Goal: Task Accomplishment & Management: Use online tool/utility

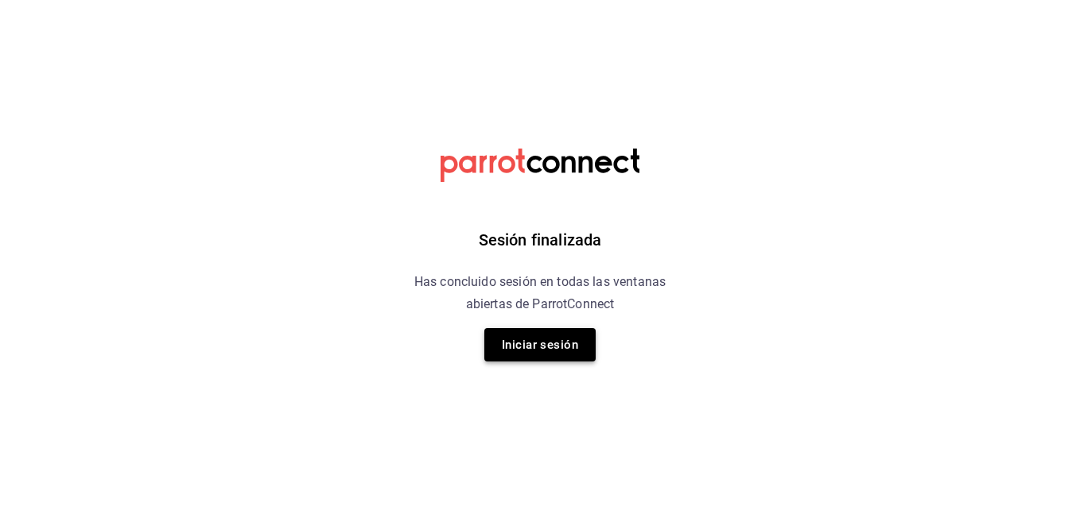
click at [562, 344] on button "Iniciar sesión" at bounding box center [539, 344] width 111 height 33
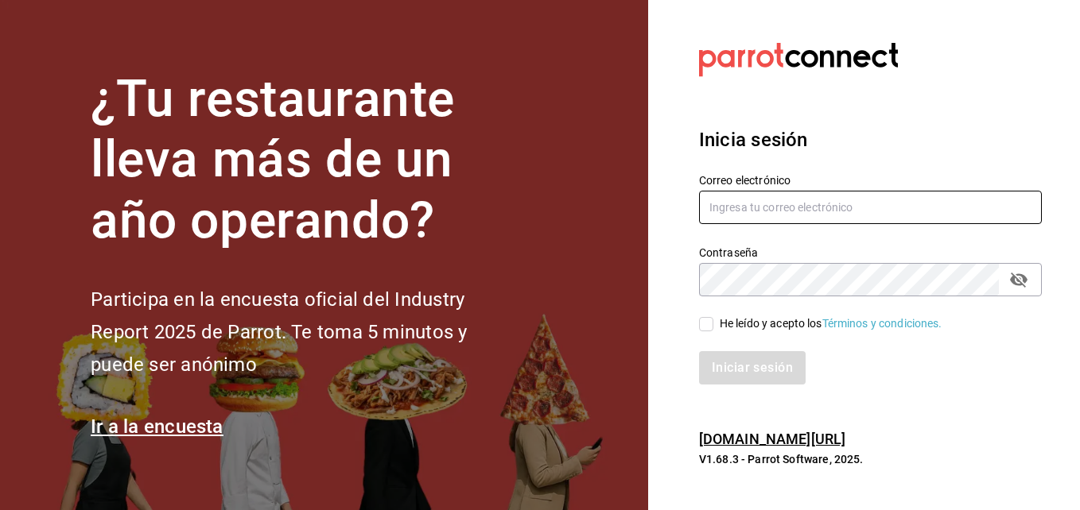
type input "[PERSON_NAME][EMAIL_ADDRESS][PERSON_NAME][DOMAIN_NAME]"
click at [704, 326] on input "He leído y acepto los Términos y condiciones." at bounding box center [706, 324] width 14 height 14
checkbox input "true"
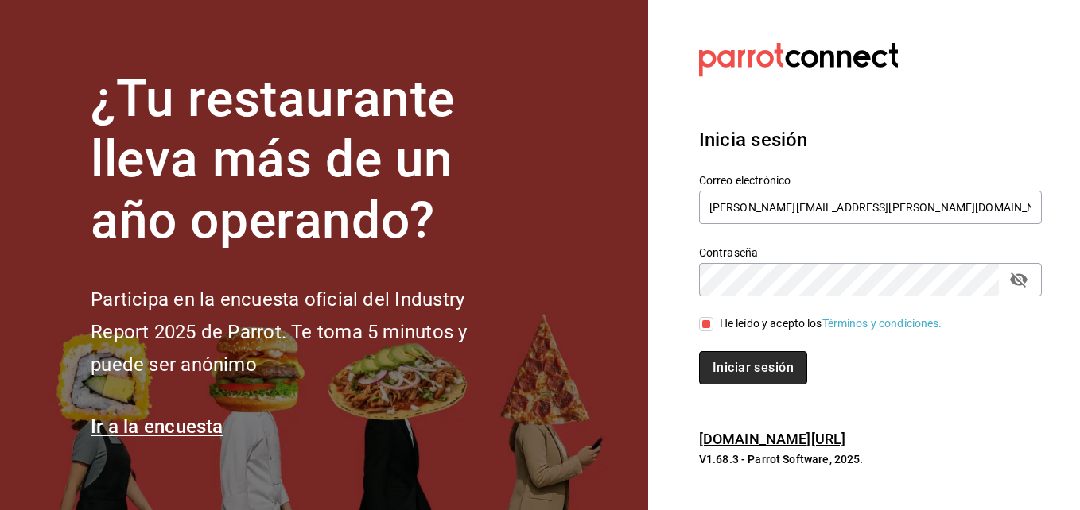
click at [735, 366] on button "Iniciar sesión" at bounding box center [753, 367] width 108 height 33
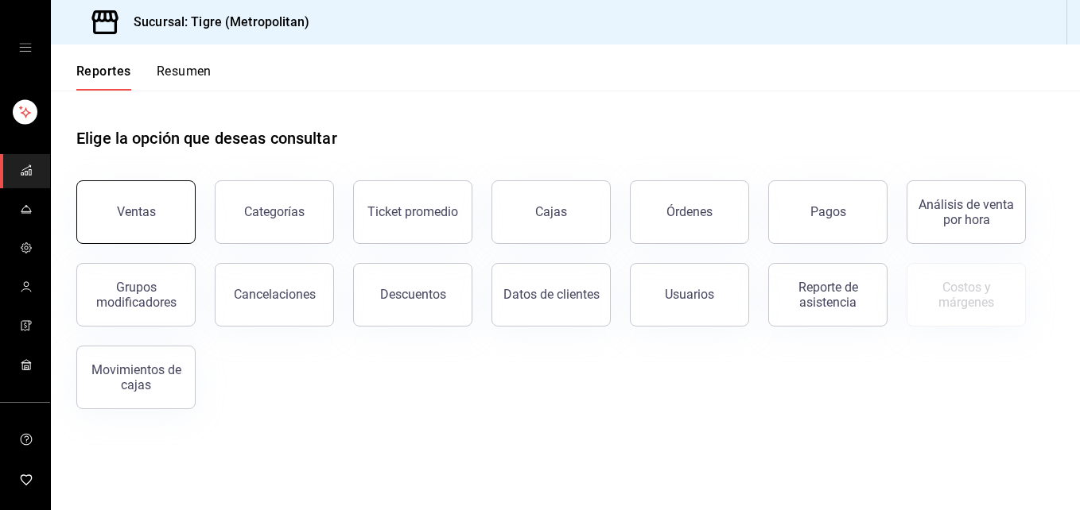
click at [170, 208] on button "Ventas" at bounding box center [135, 212] width 119 height 64
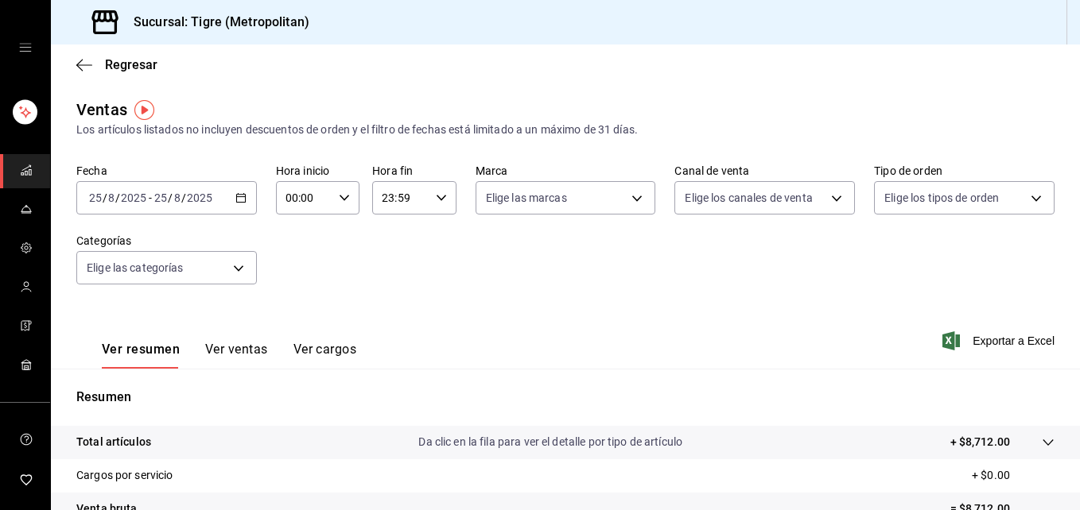
click at [236, 200] on \(Stroke\) "button" at bounding box center [241, 198] width 10 height 9
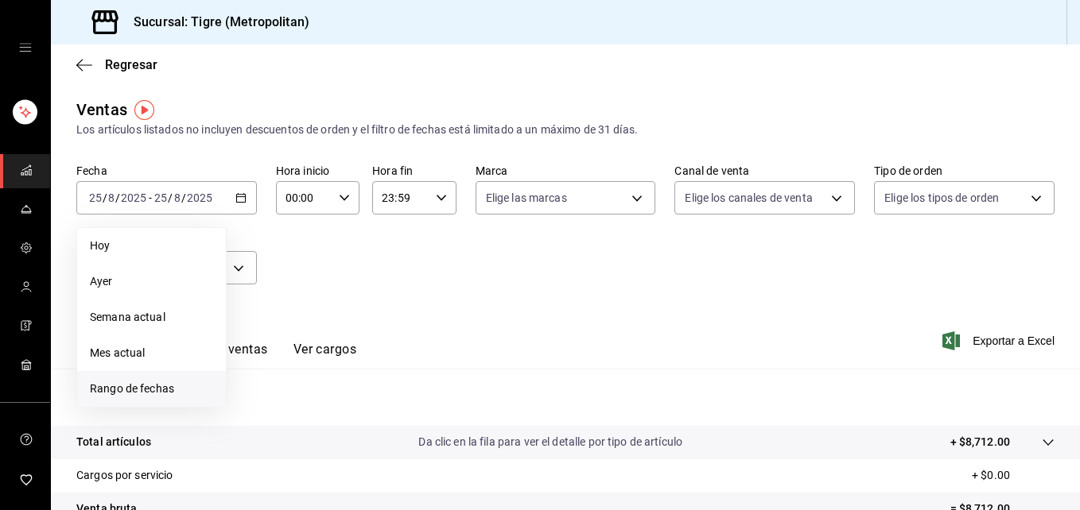
click at [143, 388] on span "Rango de fechas" at bounding box center [151, 389] width 123 height 17
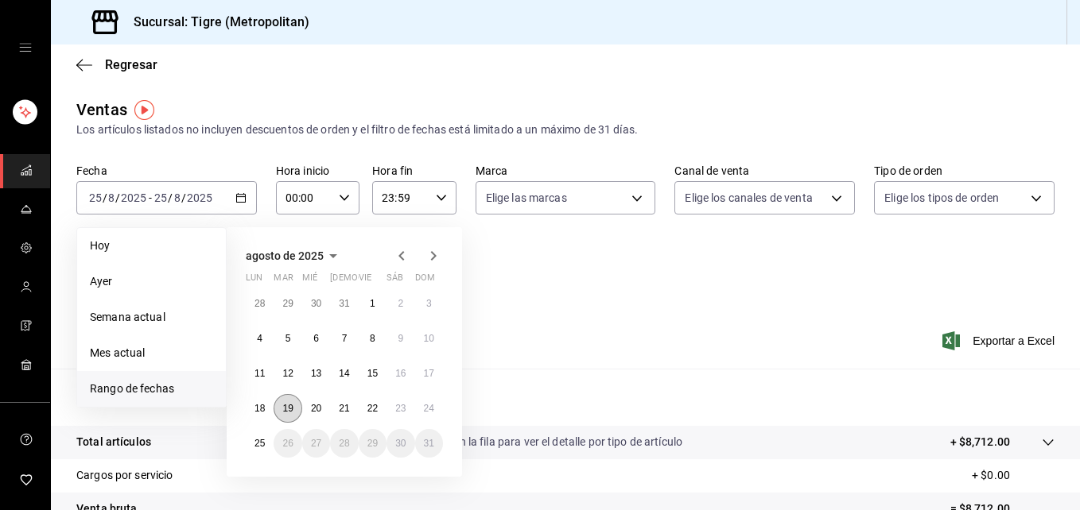
click at [285, 413] on abbr "19" at bounding box center [287, 408] width 10 height 11
click at [260, 405] on abbr "18" at bounding box center [259, 408] width 10 height 11
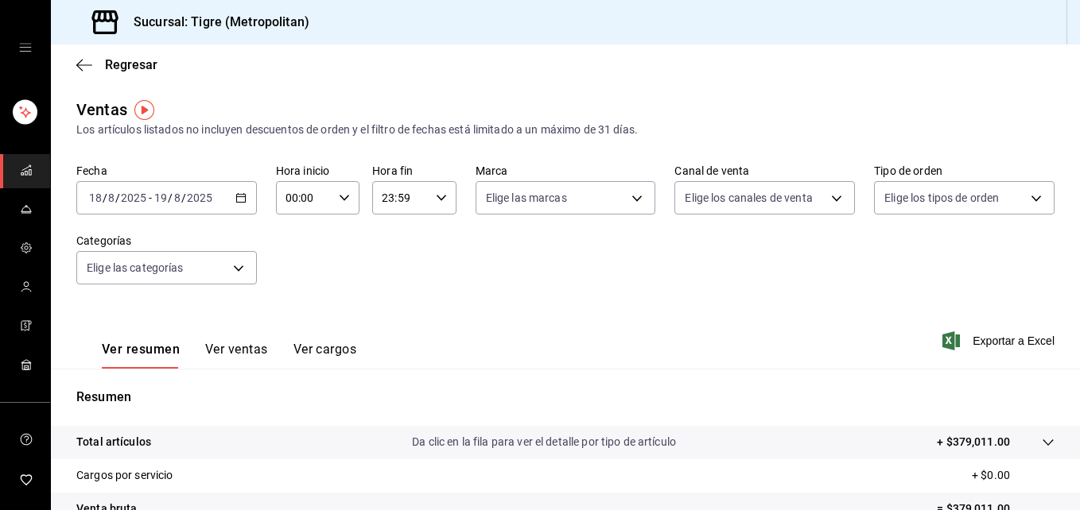
click at [245, 200] on div "2025-08-18 18 / 8 / 2025 - 2025-08-19 19 / 8 / 2025" at bounding box center [166, 197] width 180 height 33
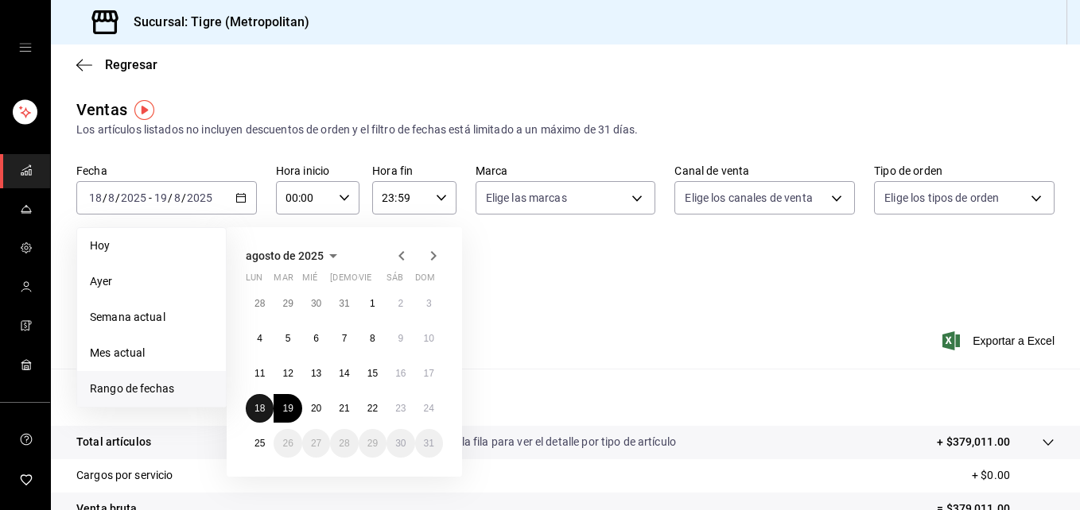
click at [254, 404] on abbr "18" at bounding box center [259, 408] width 10 height 11
click at [258, 440] on abbr "25" at bounding box center [259, 443] width 10 height 11
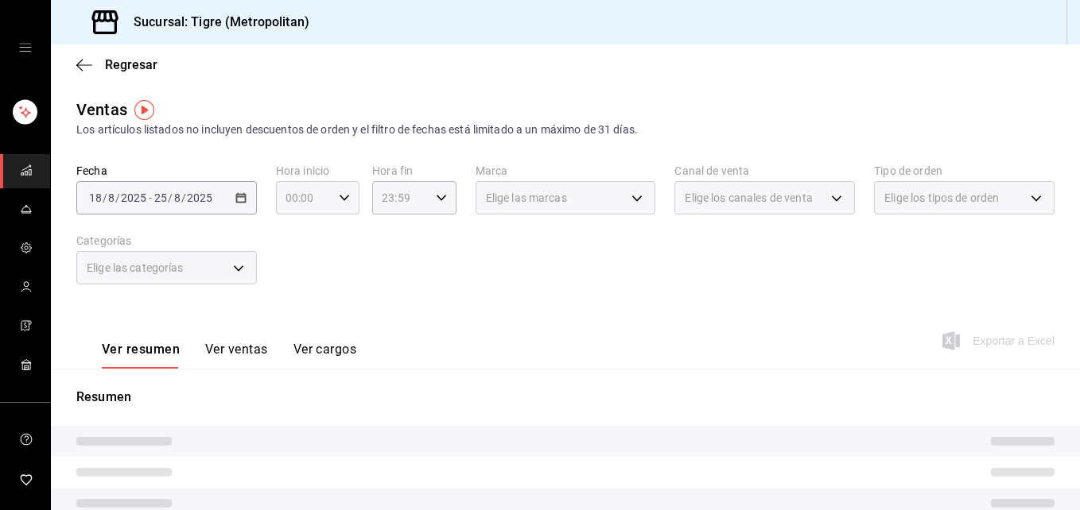
click at [340, 199] on \(Stroke\) "button" at bounding box center [344, 198] width 10 height 6
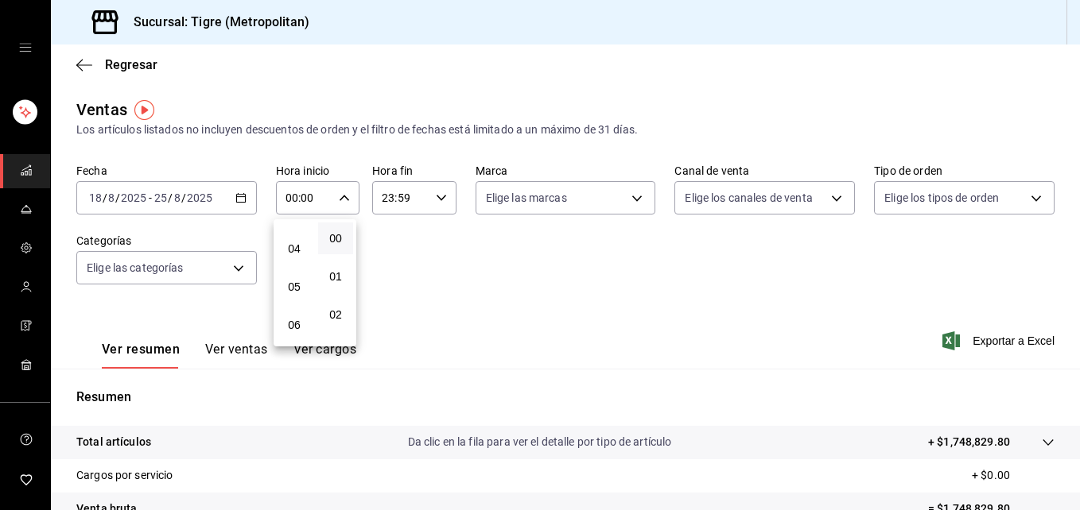
scroll to position [141, 0]
click at [297, 285] on span "05" at bounding box center [294, 287] width 16 height 13
type input "05:00"
click at [436, 195] on div at bounding box center [540, 255] width 1080 height 510
click at [436, 195] on icon "button" at bounding box center [441, 197] width 11 height 11
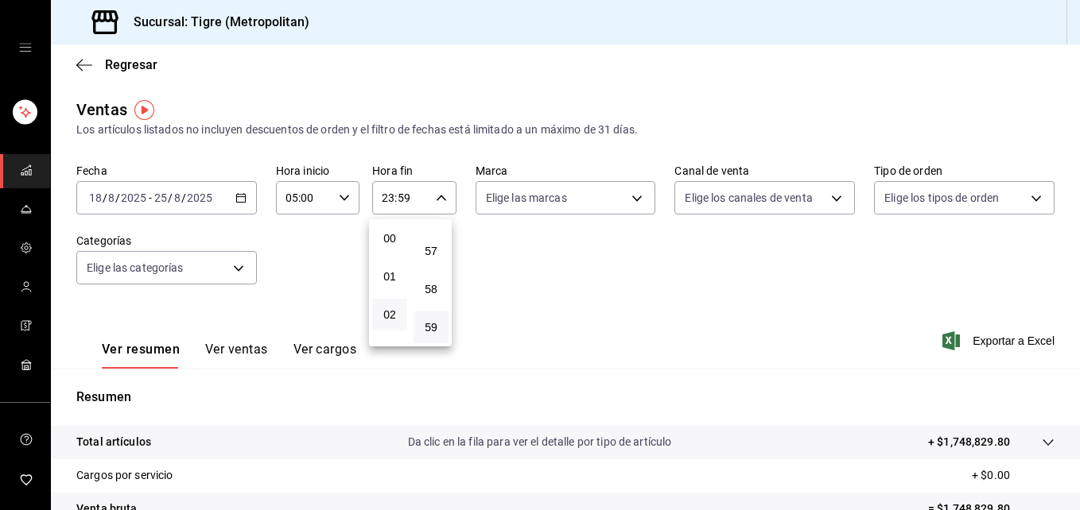
scroll to position [130, 0]
click at [391, 285] on button "05" at bounding box center [389, 299] width 35 height 32
click at [432, 243] on span "00" at bounding box center [431, 238] width 16 height 13
type input "05:00"
click at [506, 245] on div at bounding box center [540, 255] width 1080 height 510
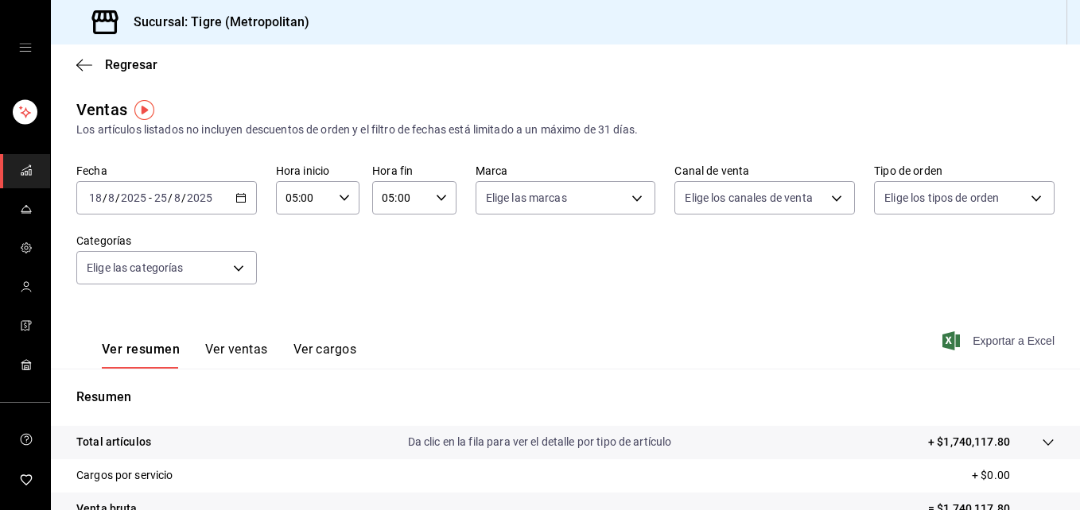
click at [967, 334] on span "Exportar a Excel" at bounding box center [999, 340] width 109 height 19
